Goal: Transaction & Acquisition: Purchase product/service

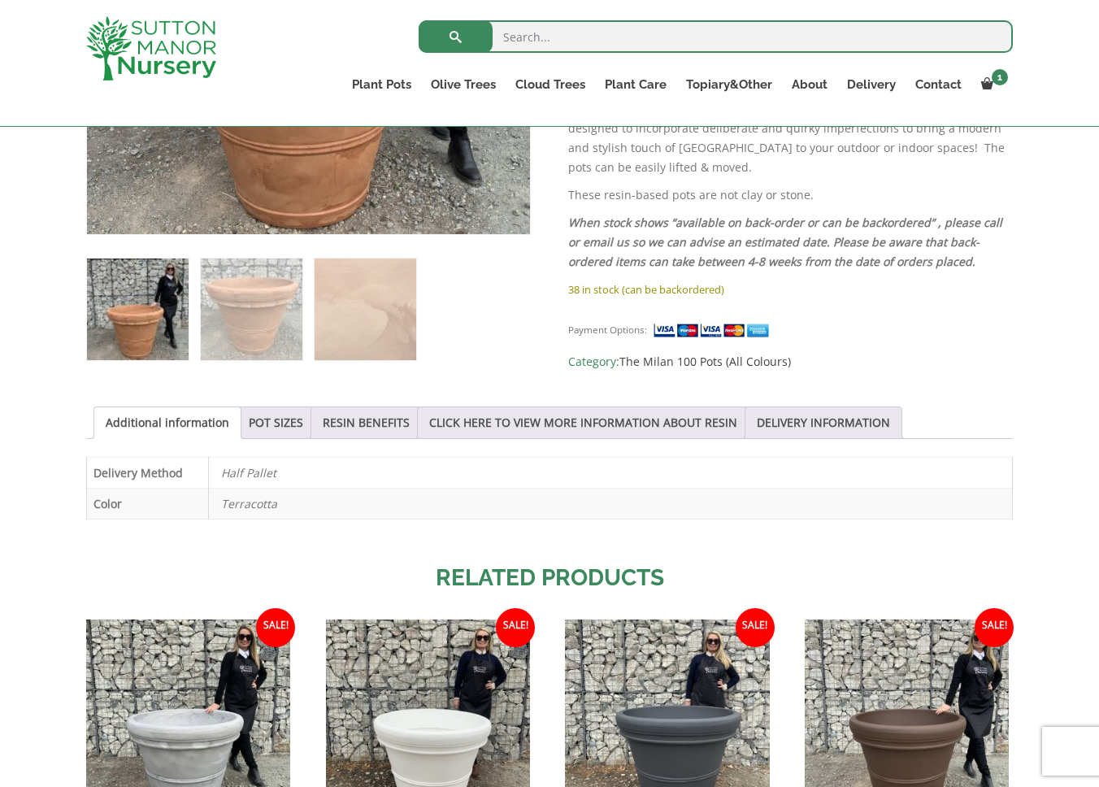
scroll to position [582, 0]
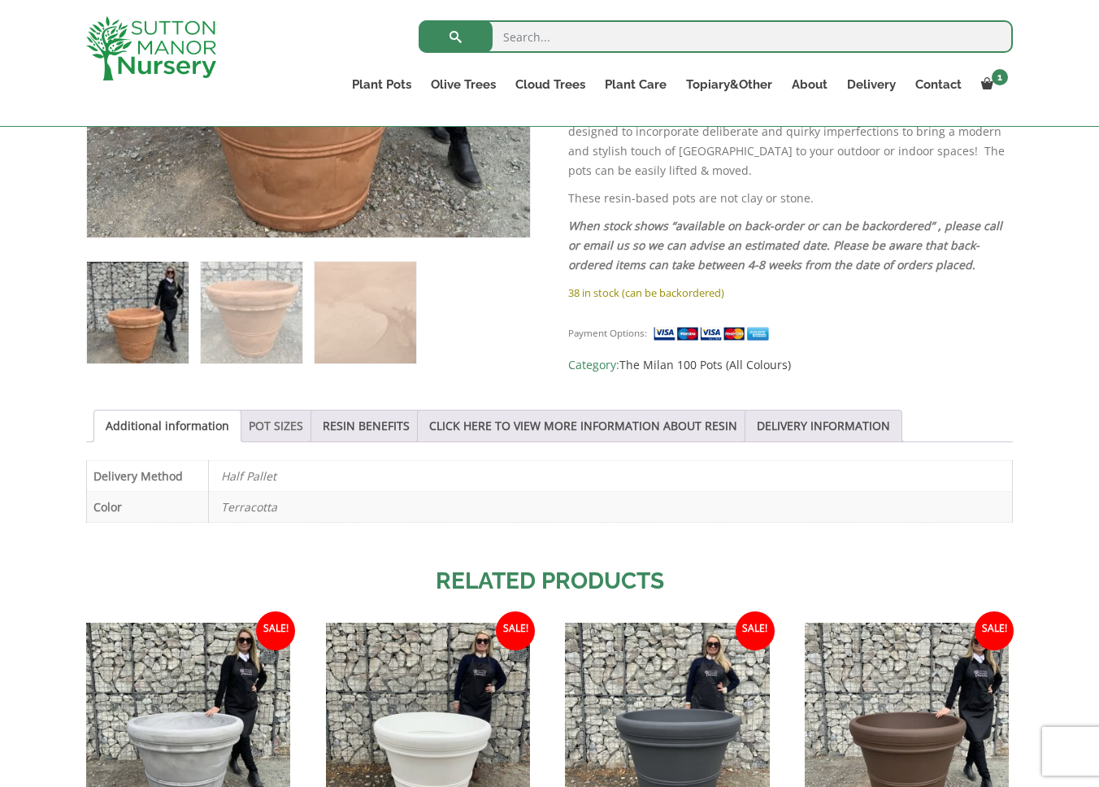
click at [303, 424] on link "POT SIZES" at bounding box center [276, 425] width 54 height 31
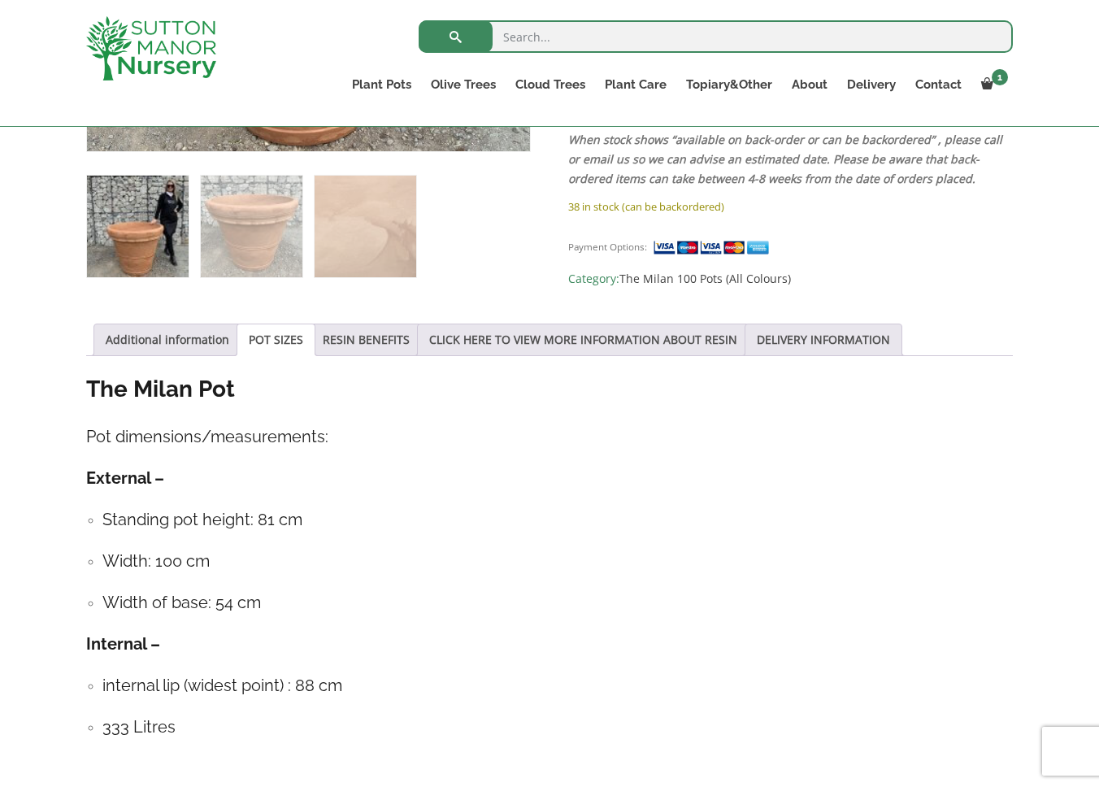
scroll to position [666, 0]
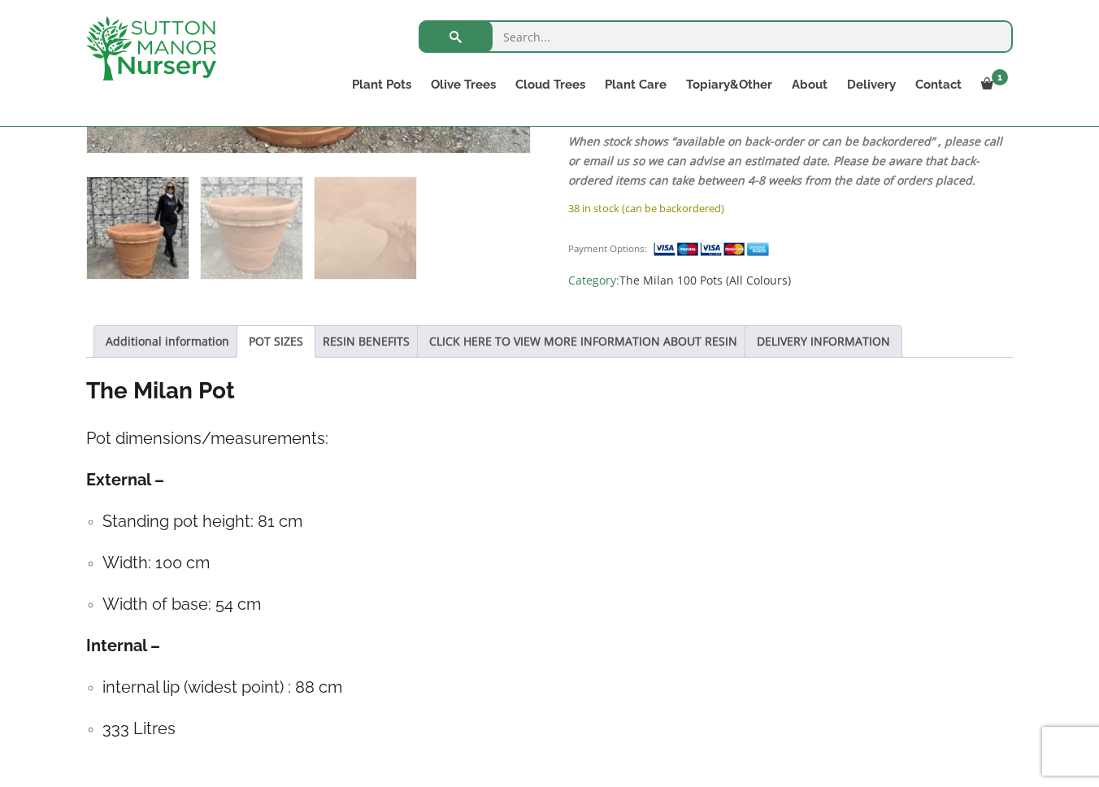
click at [301, 336] on link "POT SIZES" at bounding box center [276, 341] width 54 height 31
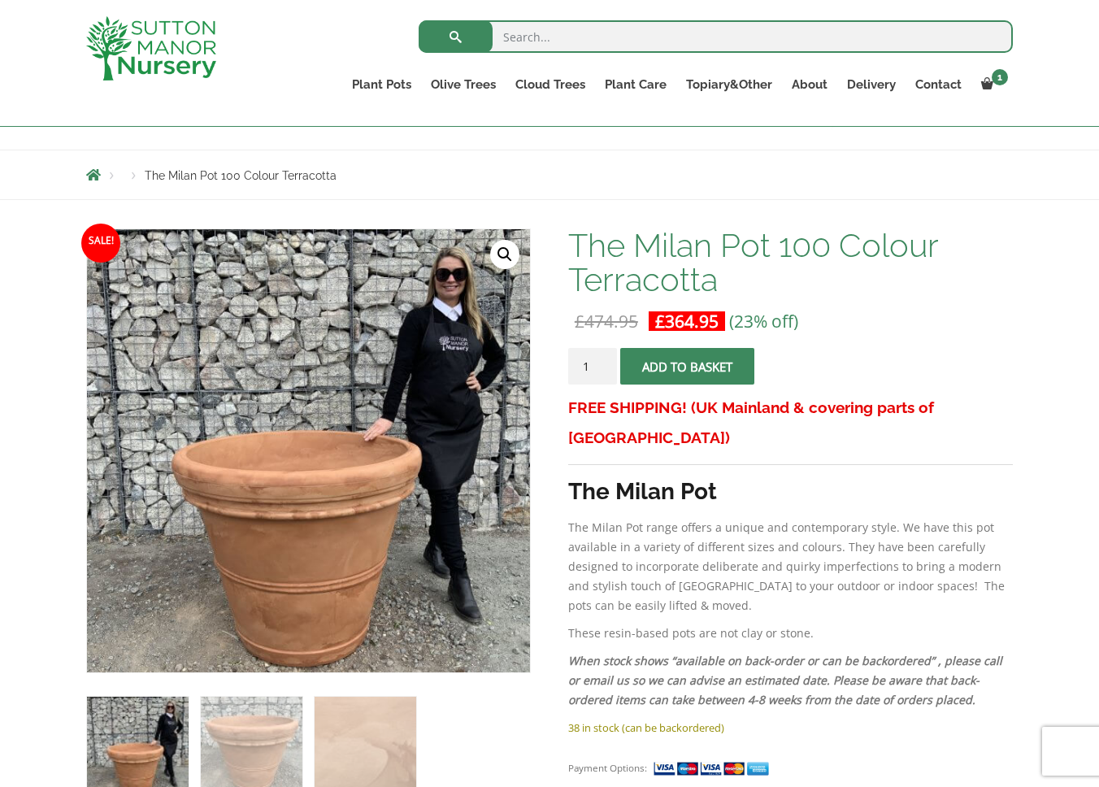
scroll to position [137, 0]
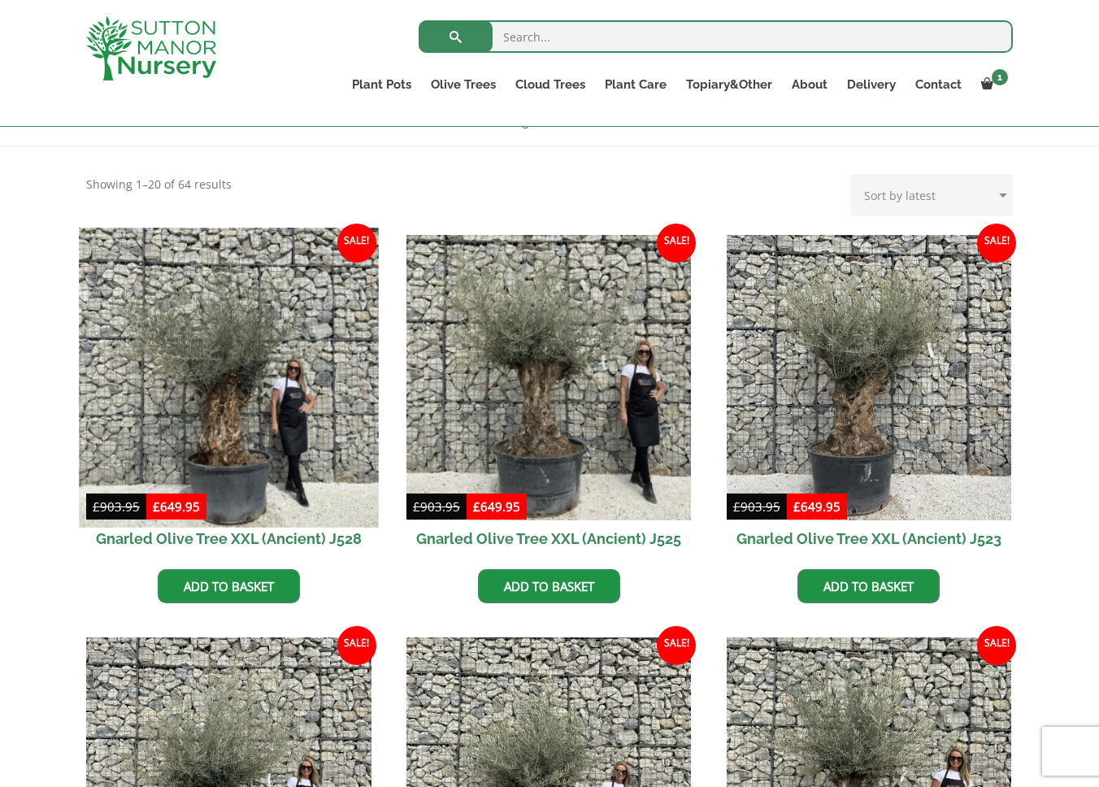
scroll to position [310, 0]
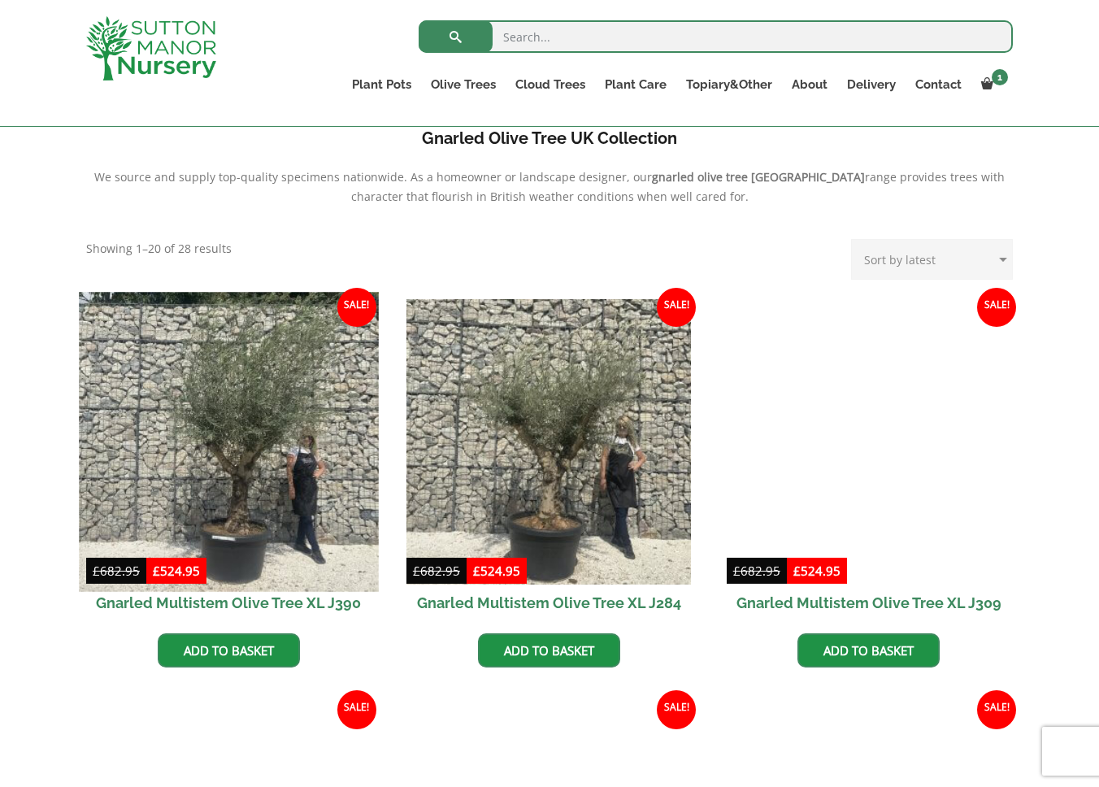
scroll to position [536, 0]
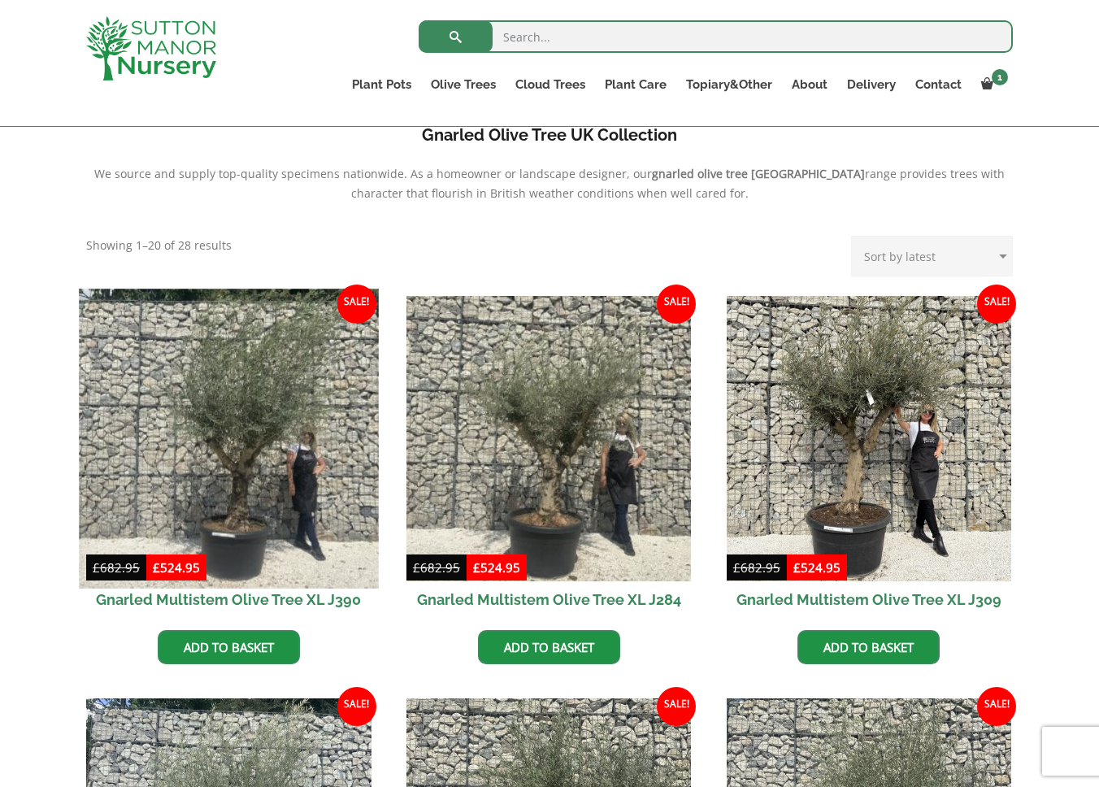
click at [249, 416] on img at bounding box center [228, 437] width 299 height 299
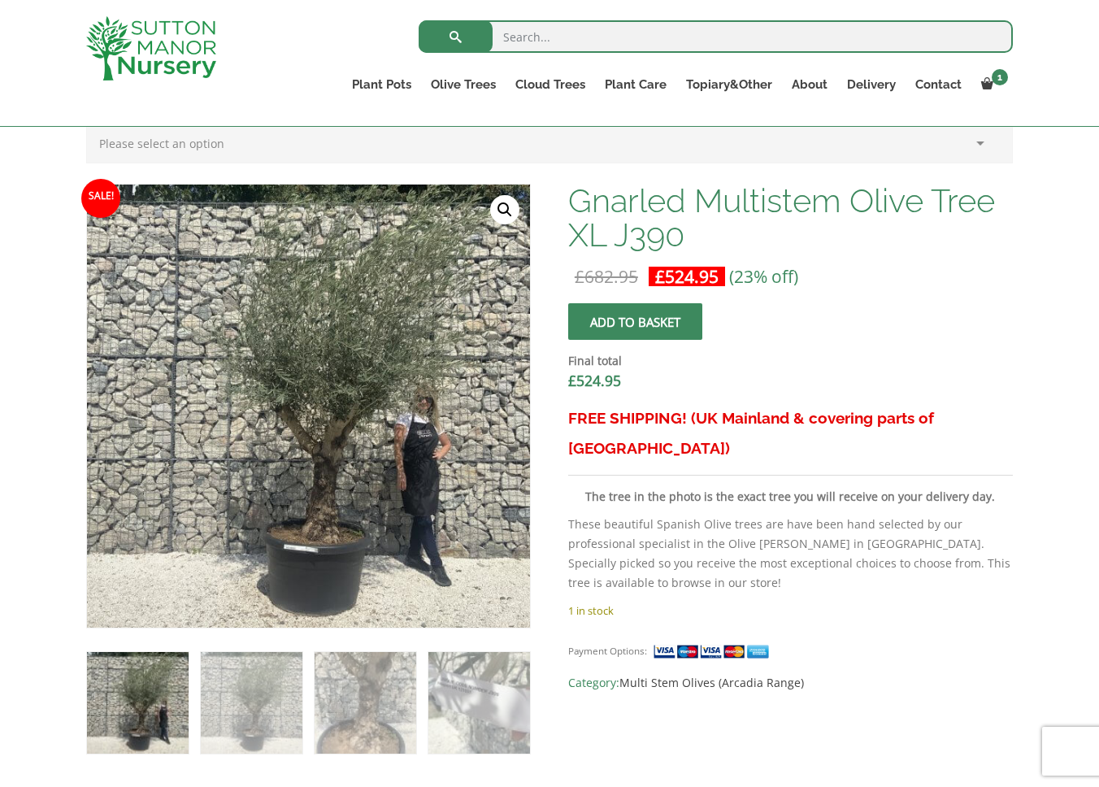
scroll to position [450, 0]
